Goal: Task Accomplishment & Management: Manage account settings

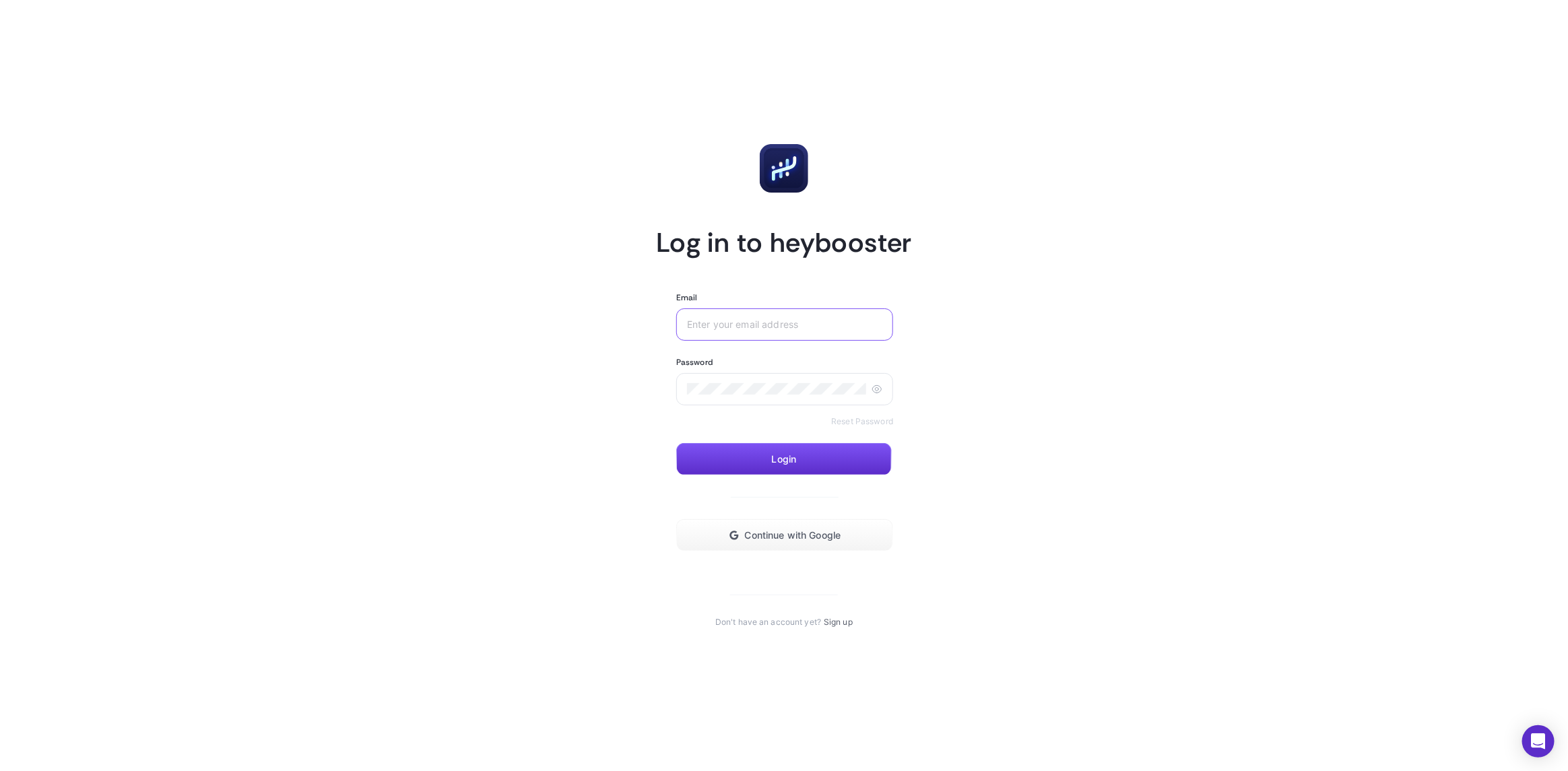
click at [762, 325] on input "Email" at bounding box center [785, 325] width 196 height 10
type input "[EMAIL_ADDRESS][DOMAIN_NAME]"
click at [884, 384] on div at bounding box center [784, 389] width 217 height 32
click at [879, 388] on icon at bounding box center [877, 389] width 10 height 10
click at [801, 450] on button "Login" at bounding box center [783, 459] width 216 height 32
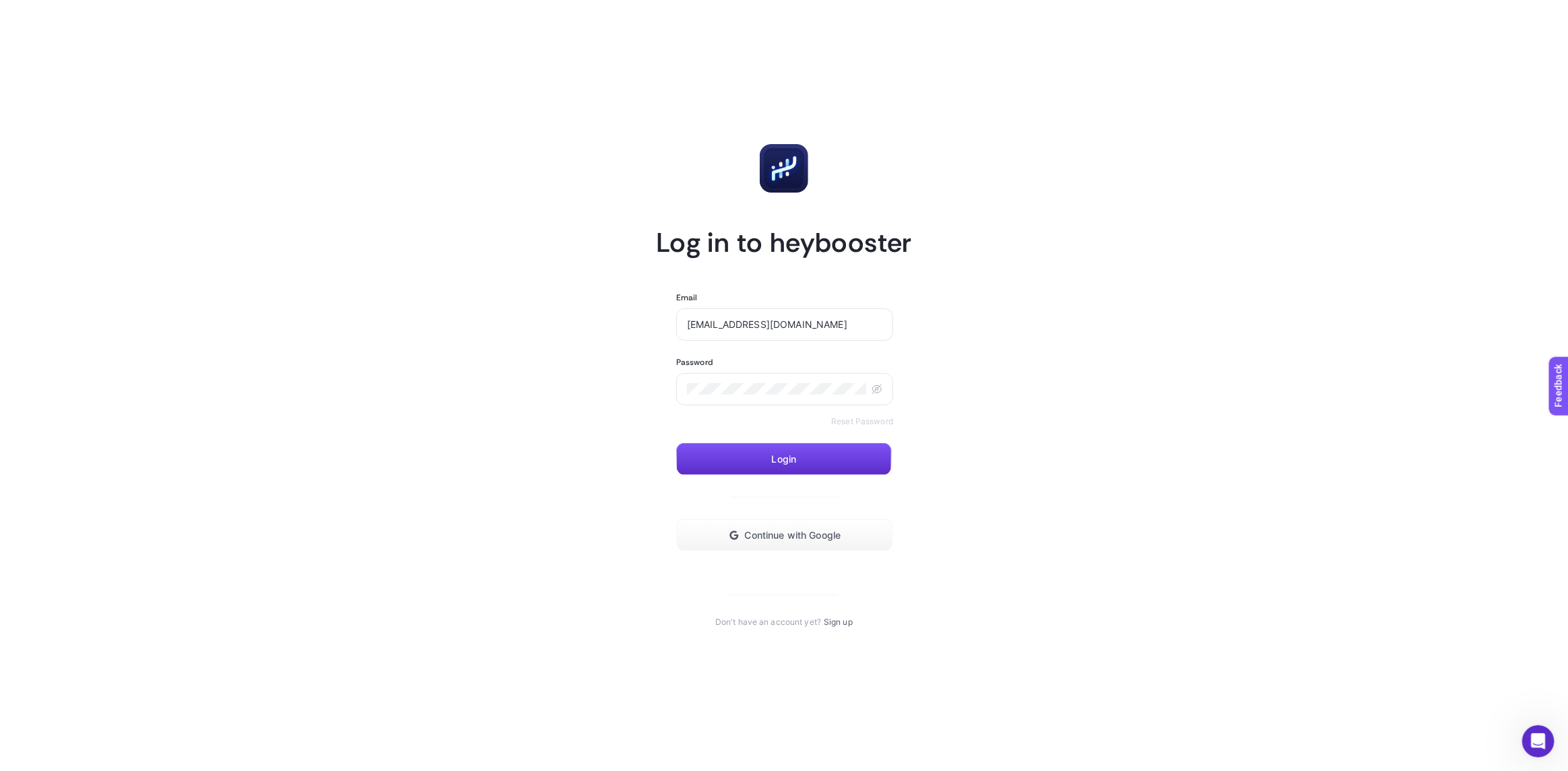
click at [463, 398] on article "Log in to heybooster Email [EMAIL_ADDRESS][DOMAIN_NAME] Password Reset Password…" at bounding box center [784, 386] width 938 height 739
drag, startPoint x: 1161, startPoint y: 594, endPoint x: 1110, endPoint y: 576, distance: 54.1
click at [1110, 576] on article "Log in to heybooster Email [EMAIL_ADDRESS][DOMAIN_NAME] Password Reset Password…" at bounding box center [784, 386] width 938 height 739
click at [797, 450] on button "Login" at bounding box center [783, 459] width 216 height 32
click at [801, 452] on button "Login" at bounding box center [783, 459] width 216 height 32
